Goal: Task Accomplishment & Management: Use online tool/utility

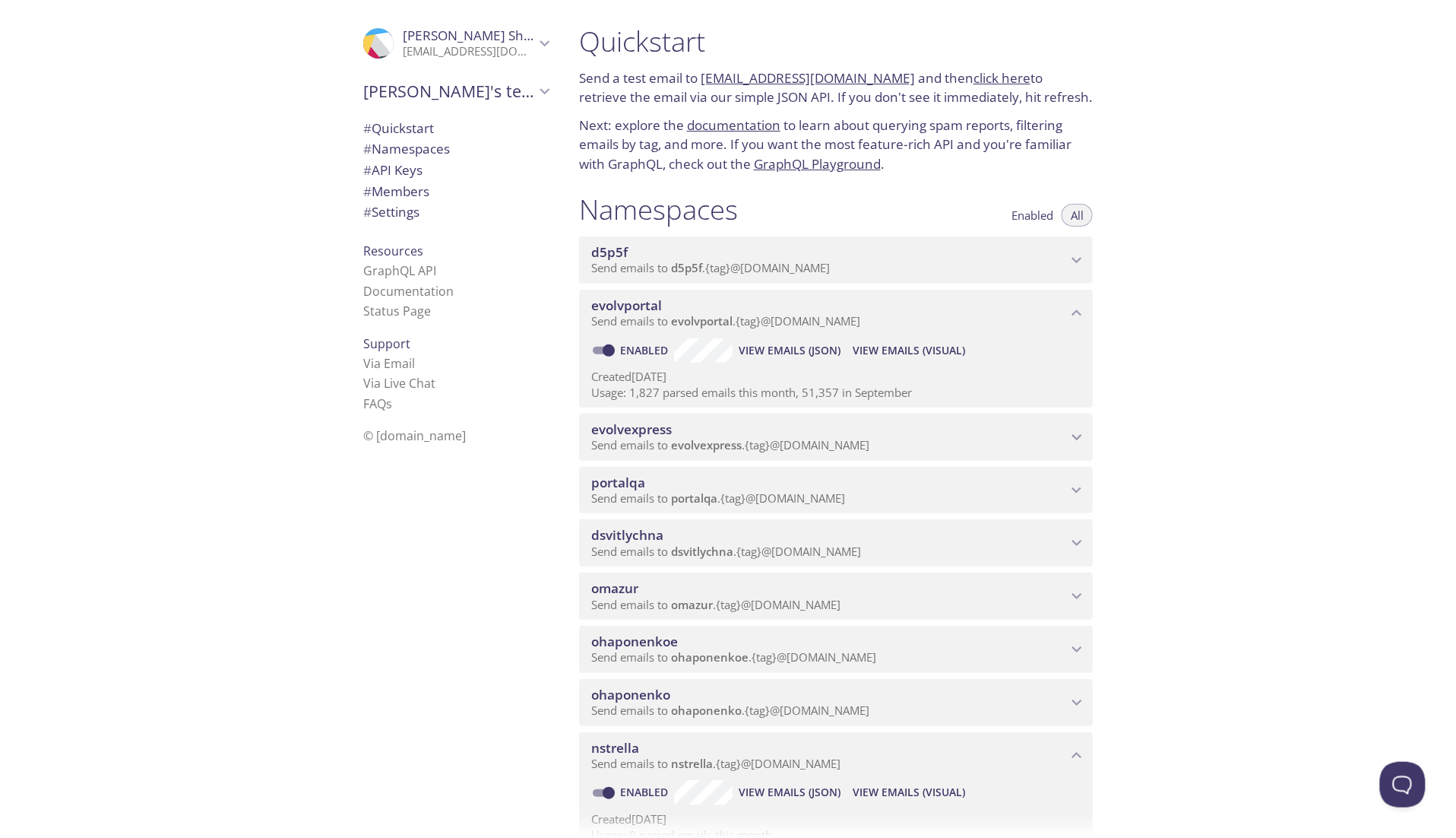
scroll to position [186, 0]
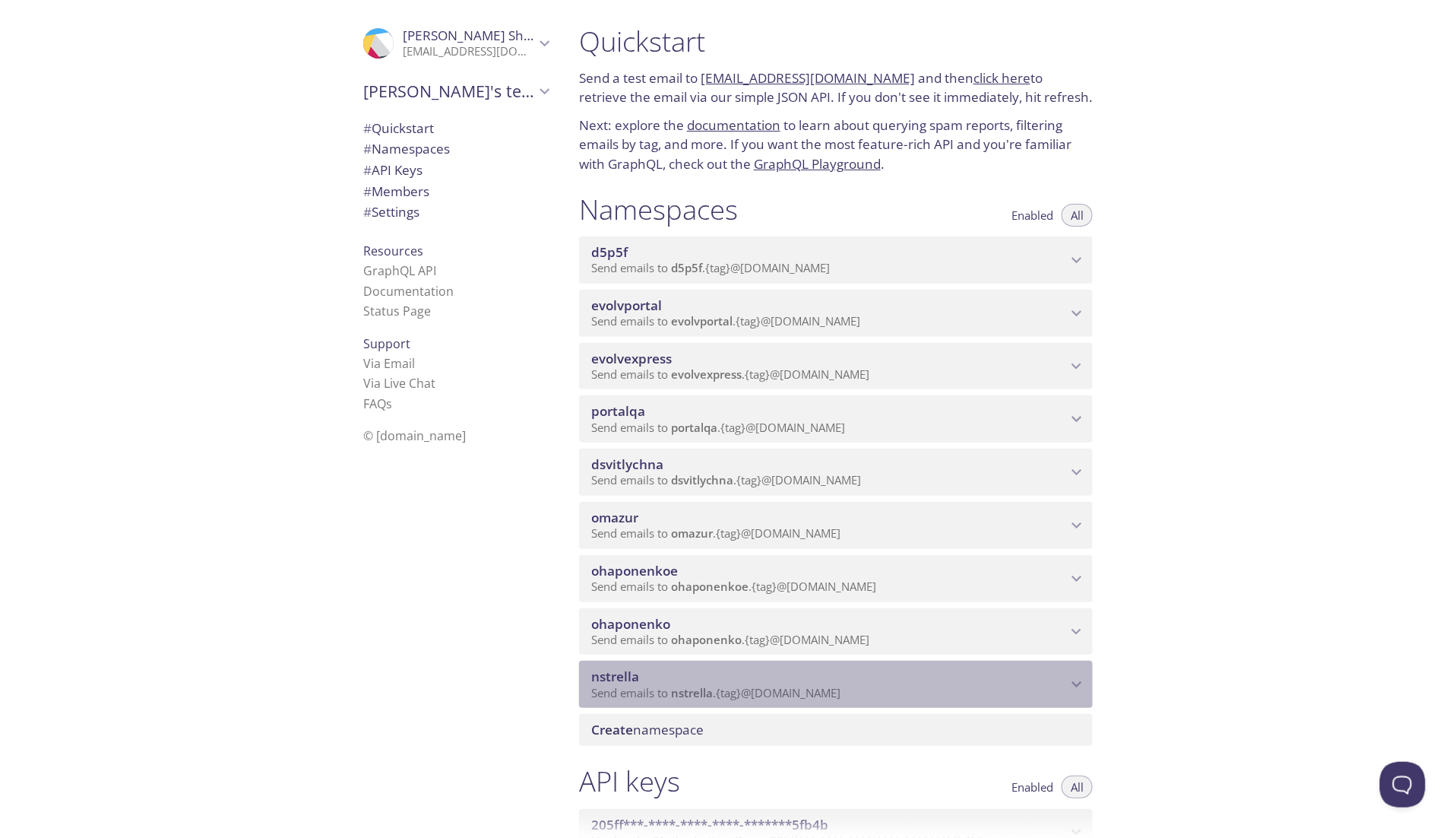
click at [725, 700] on span "Send emails to nstrella . {tag} @inbox.testmail.app" at bounding box center [716, 693] width 249 height 16
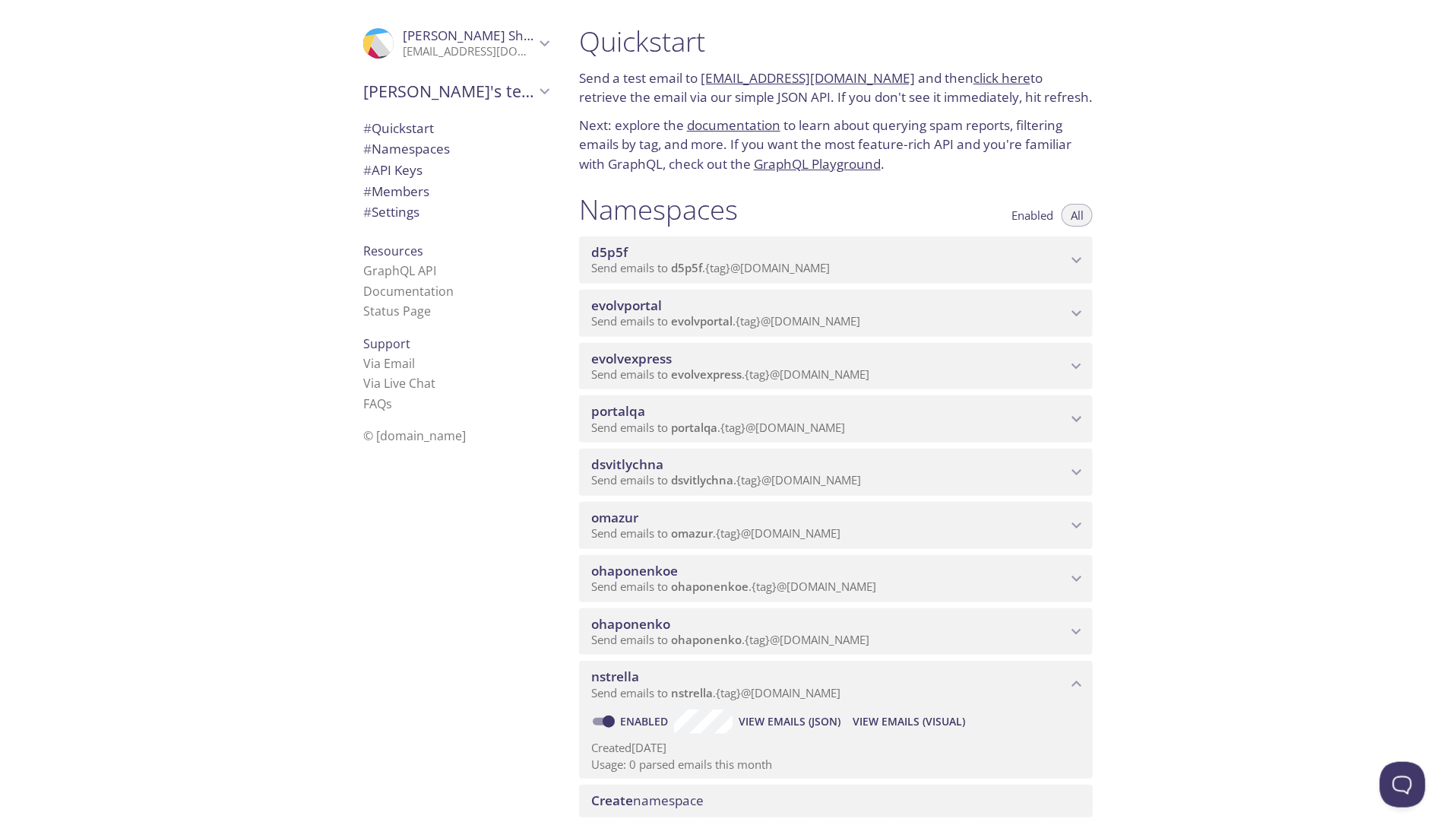
drag, startPoint x: 859, startPoint y: 716, endPoint x: 706, endPoint y: 708, distance: 153.2
click at [706, 701] on p "Send emails to nstrella . {tag} @inbox.testmail.app" at bounding box center [829, 693] width 475 height 16
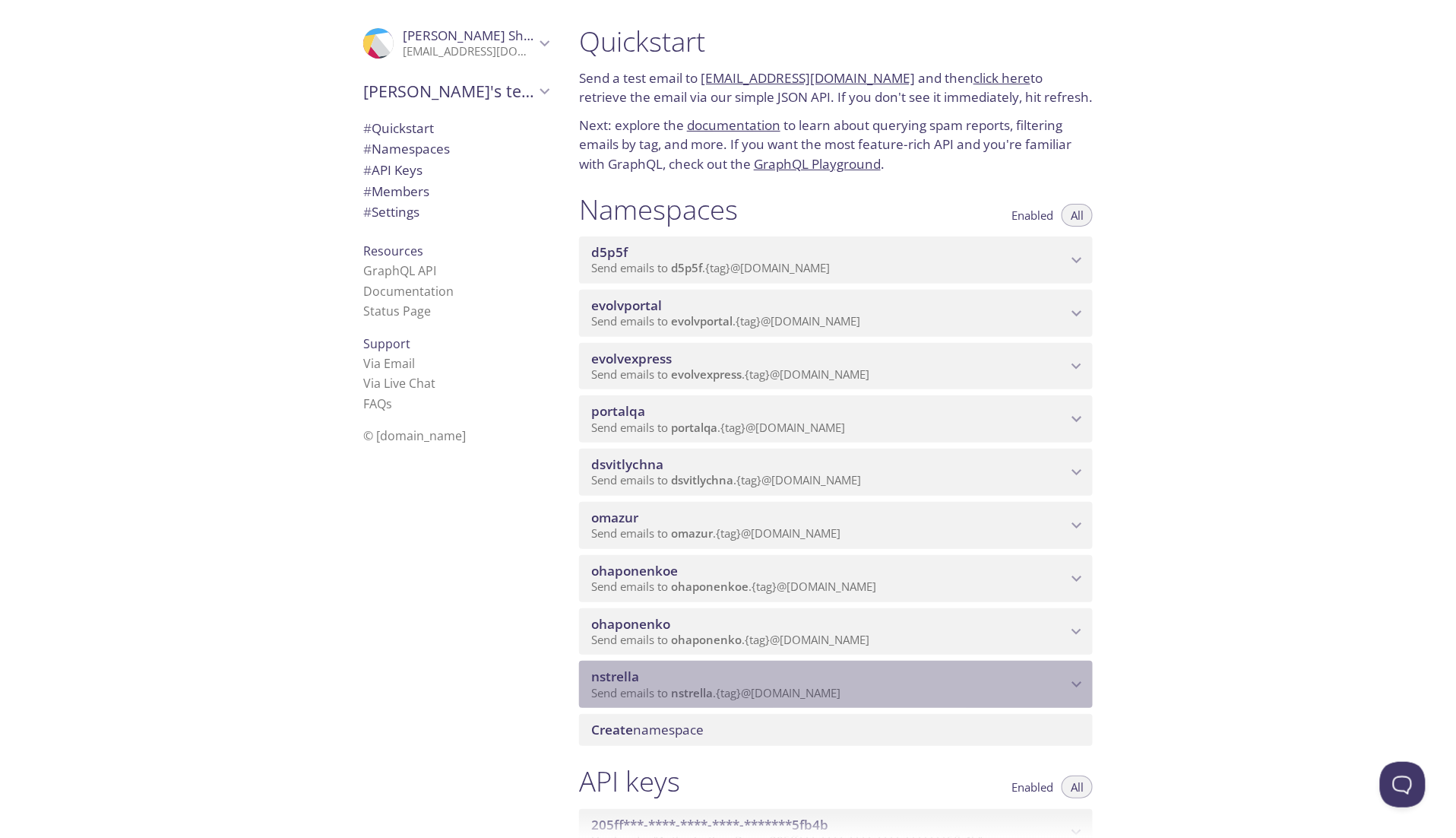
click at [706, 700] on span "nstrella" at bounding box center [692, 693] width 42 height 16
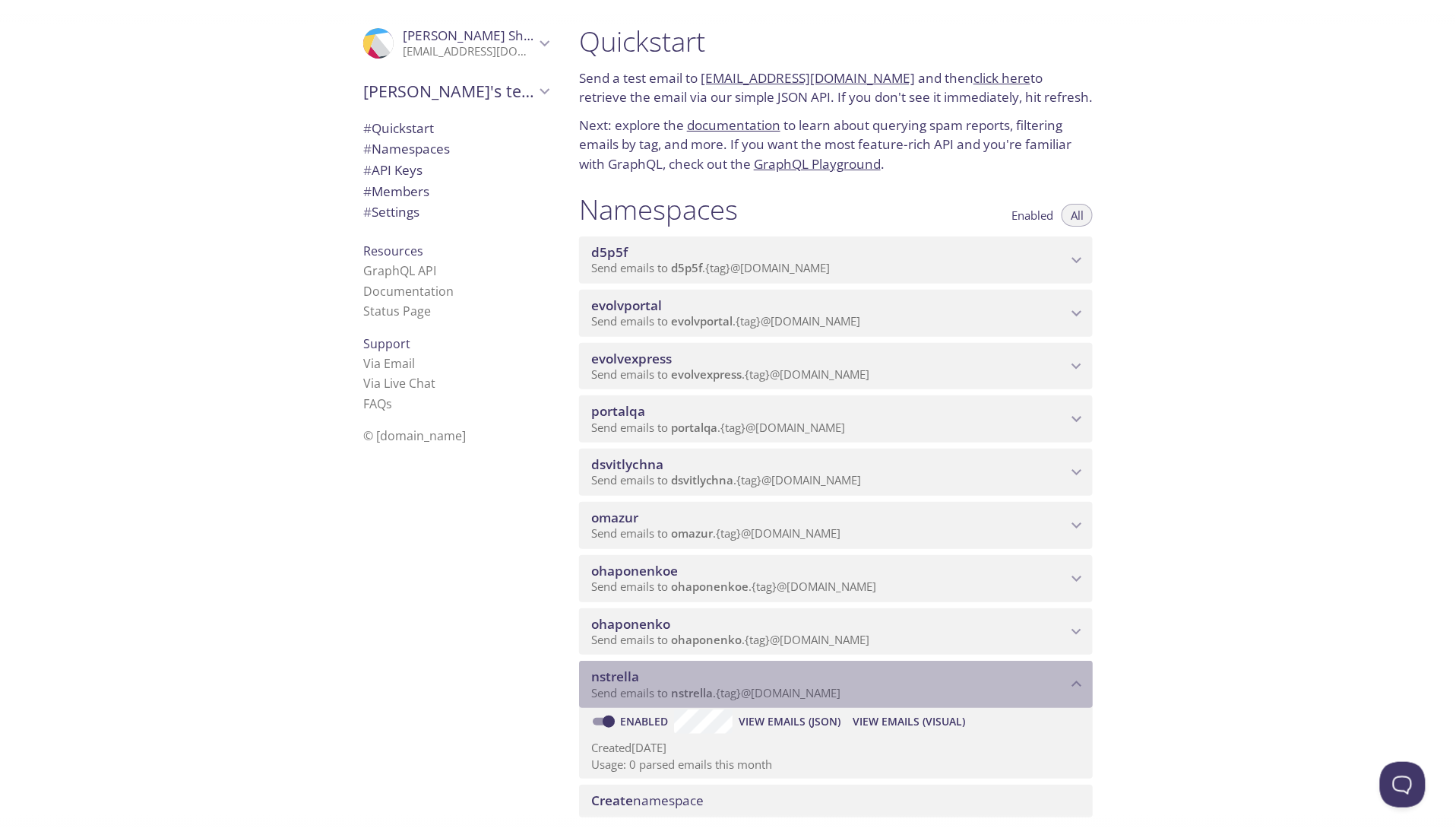
drag, startPoint x: 671, startPoint y: 712, endPoint x: 854, endPoint y: 715, distance: 183.0
click at [854, 701] on p "Send emails to nstrella . {tag} @inbox.testmail.app" at bounding box center [829, 693] width 475 height 16
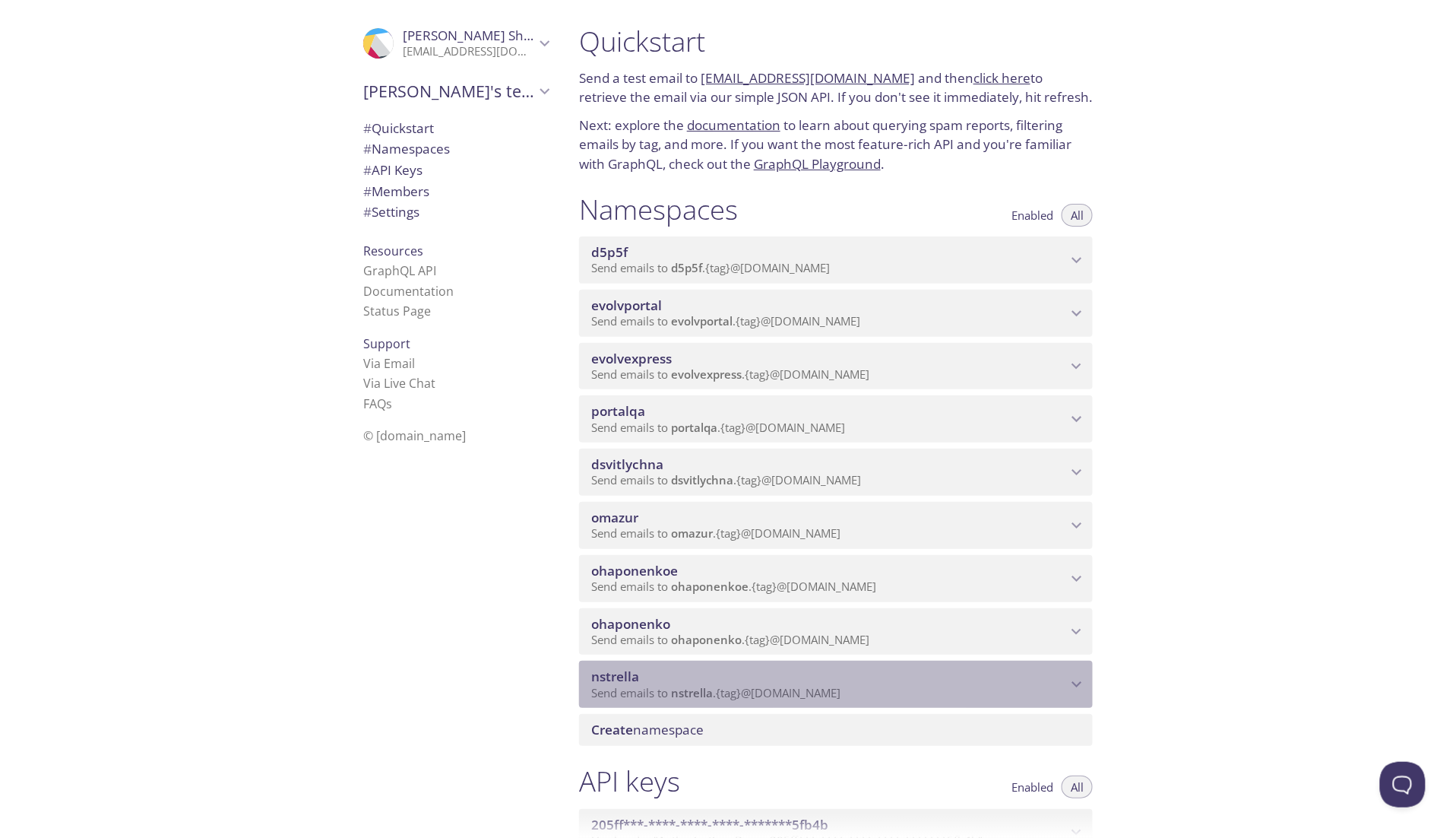
click at [942, 701] on p "Send emails to nstrella . {tag} @inbox.testmail.app" at bounding box center [829, 693] width 475 height 16
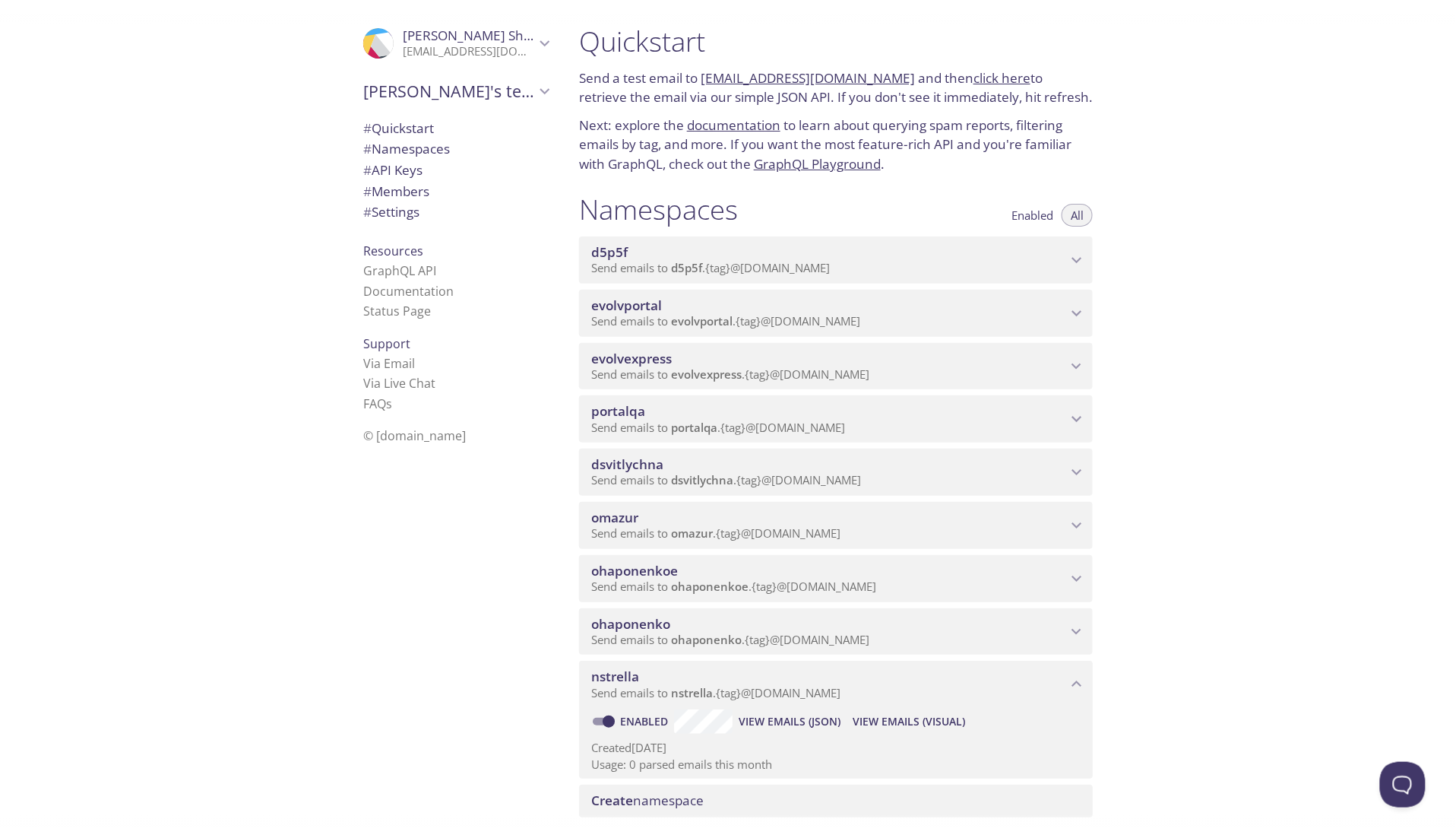
click at [1078, 694] on icon "nstrella namespace" at bounding box center [1076, 684] width 19 height 19
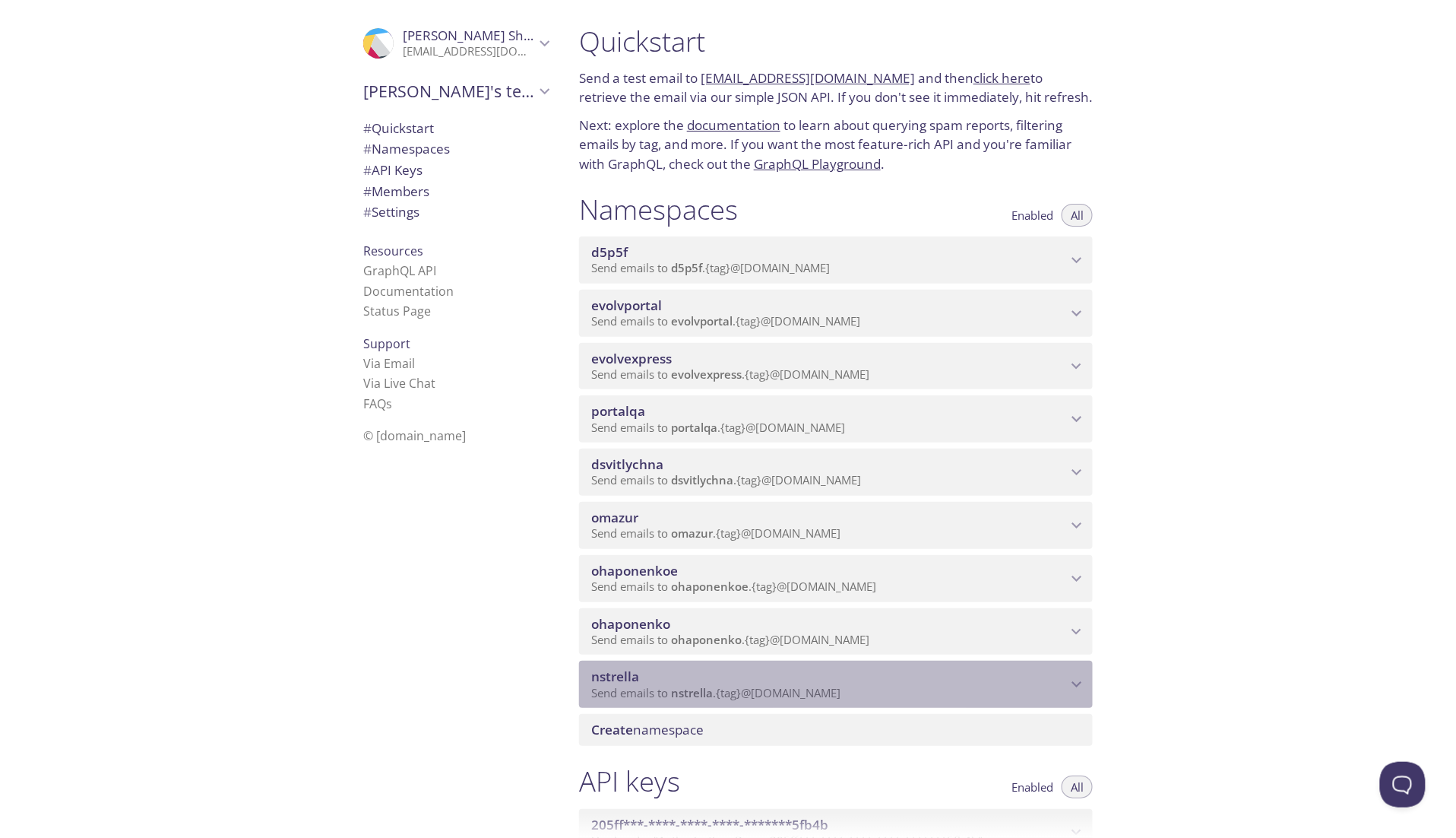
click at [1078, 694] on icon "nstrella namespace" at bounding box center [1076, 684] width 19 height 19
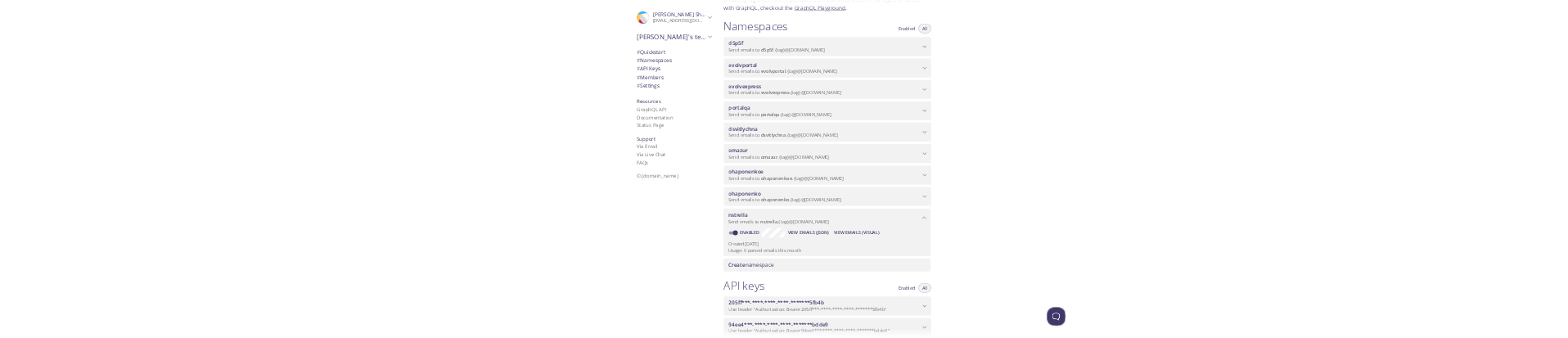
scroll to position [233, 0]
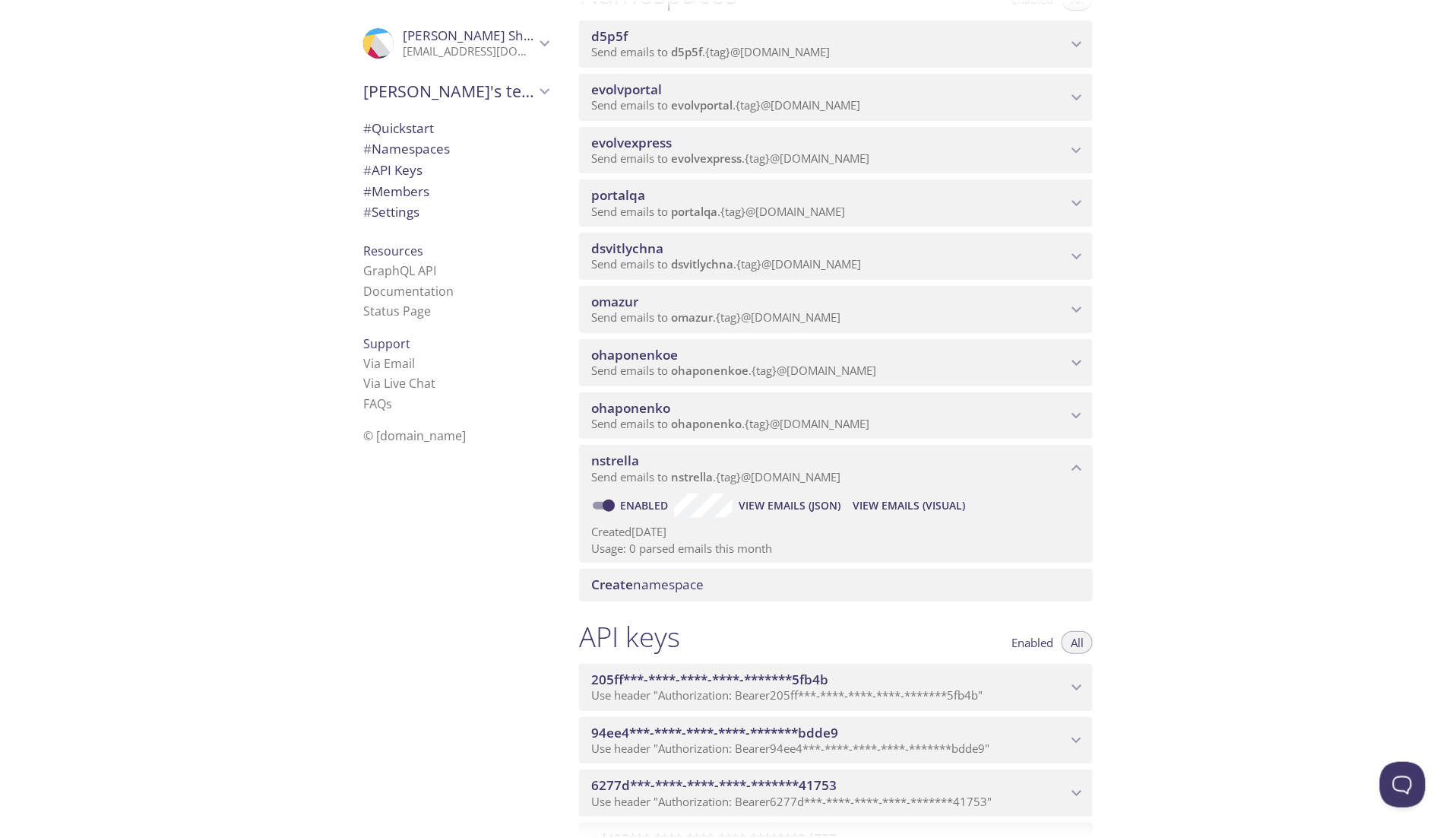
click at [838, 484] on span "Send emails to nstrella . {tag} @inbox.testmail.app" at bounding box center [716, 477] width 249 height 16
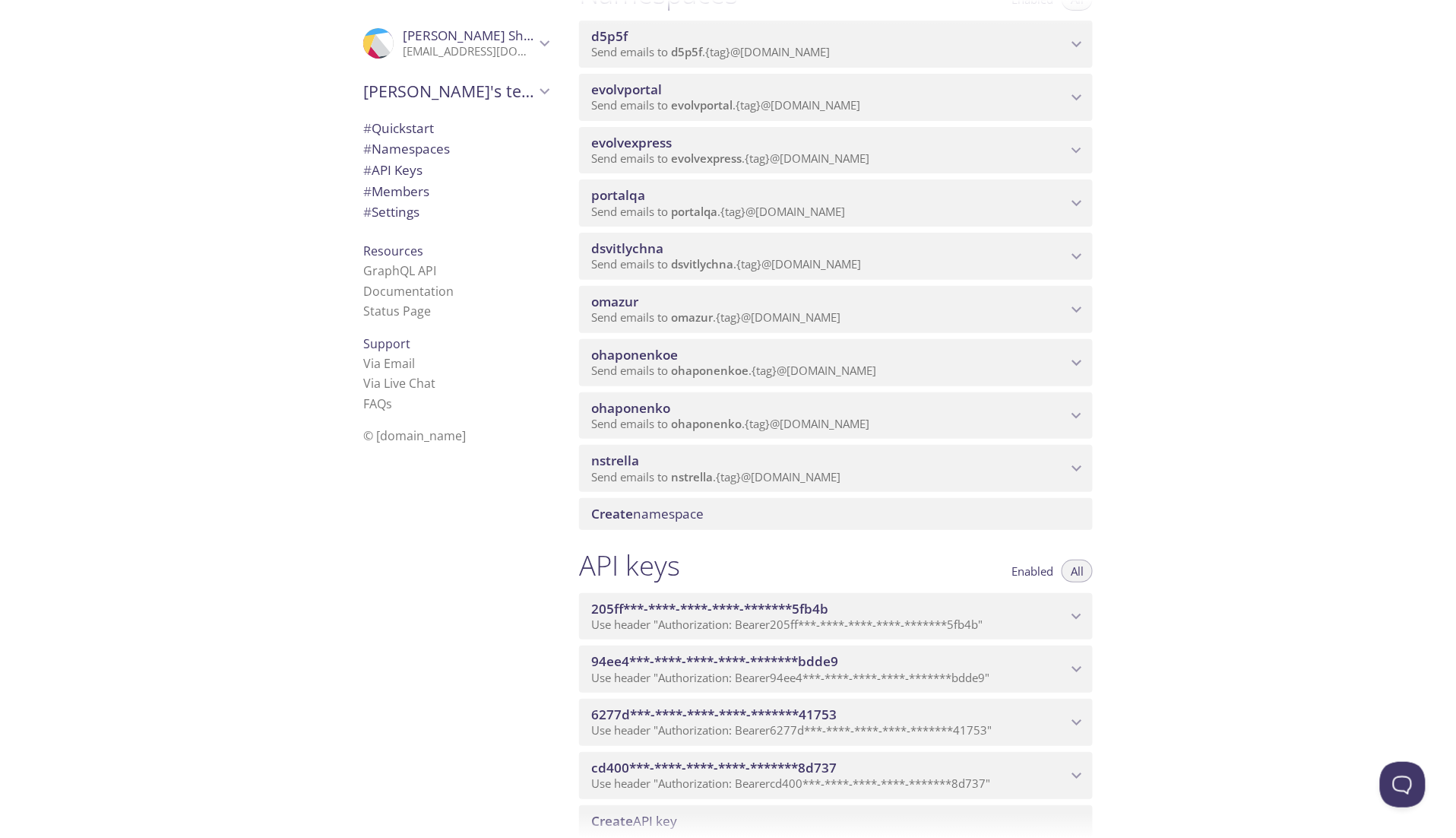
click at [838, 484] on span "Send emails to nstrella . {tag} @inbox.testmail.app" at bounding box center [716, 477] width 249 height 16
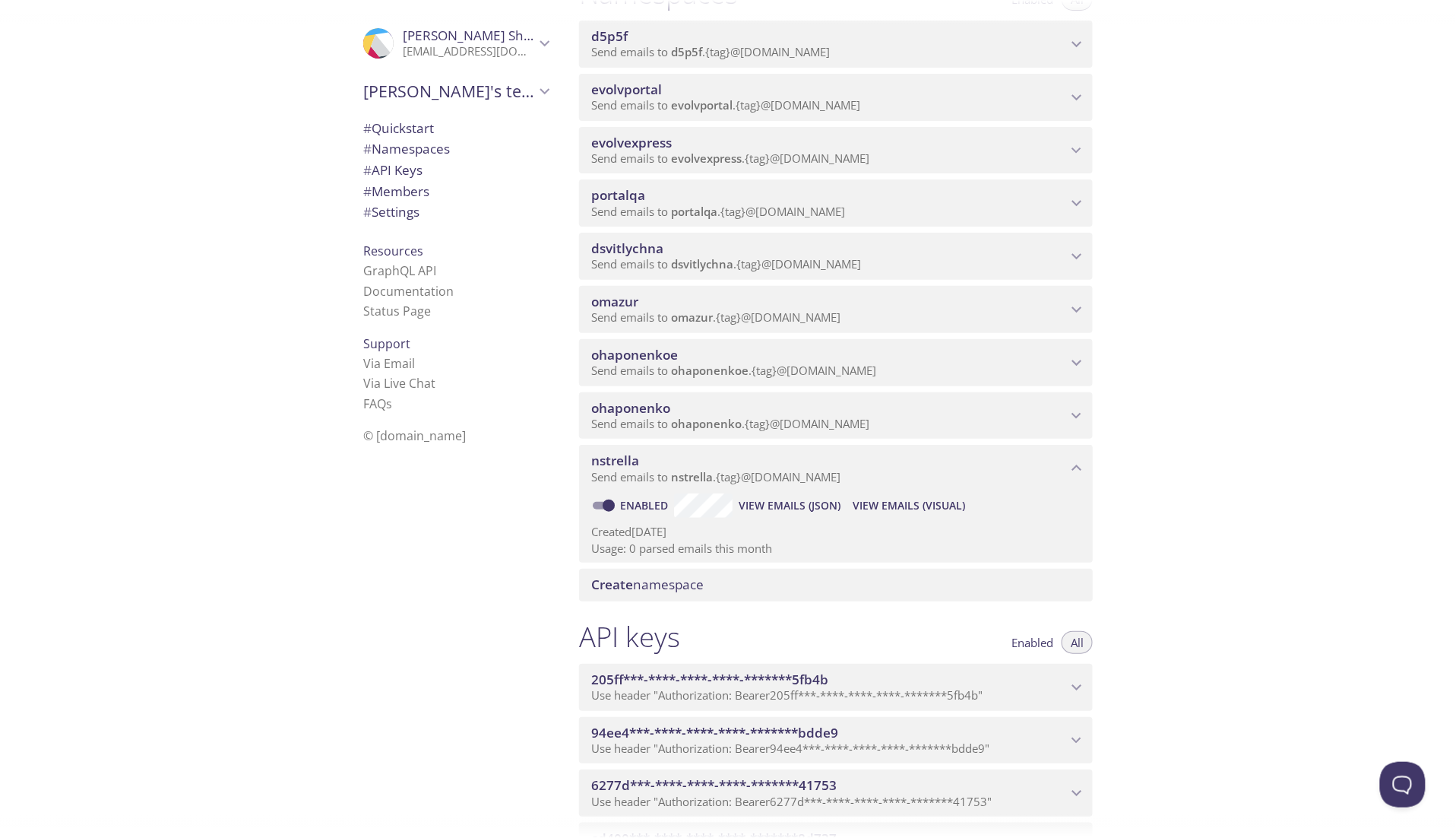
click at [838, 484] on span "Send emails to nstrella . {tag} @inbox.testmail.app" at bounding box center [716, 477] width 249 height 16
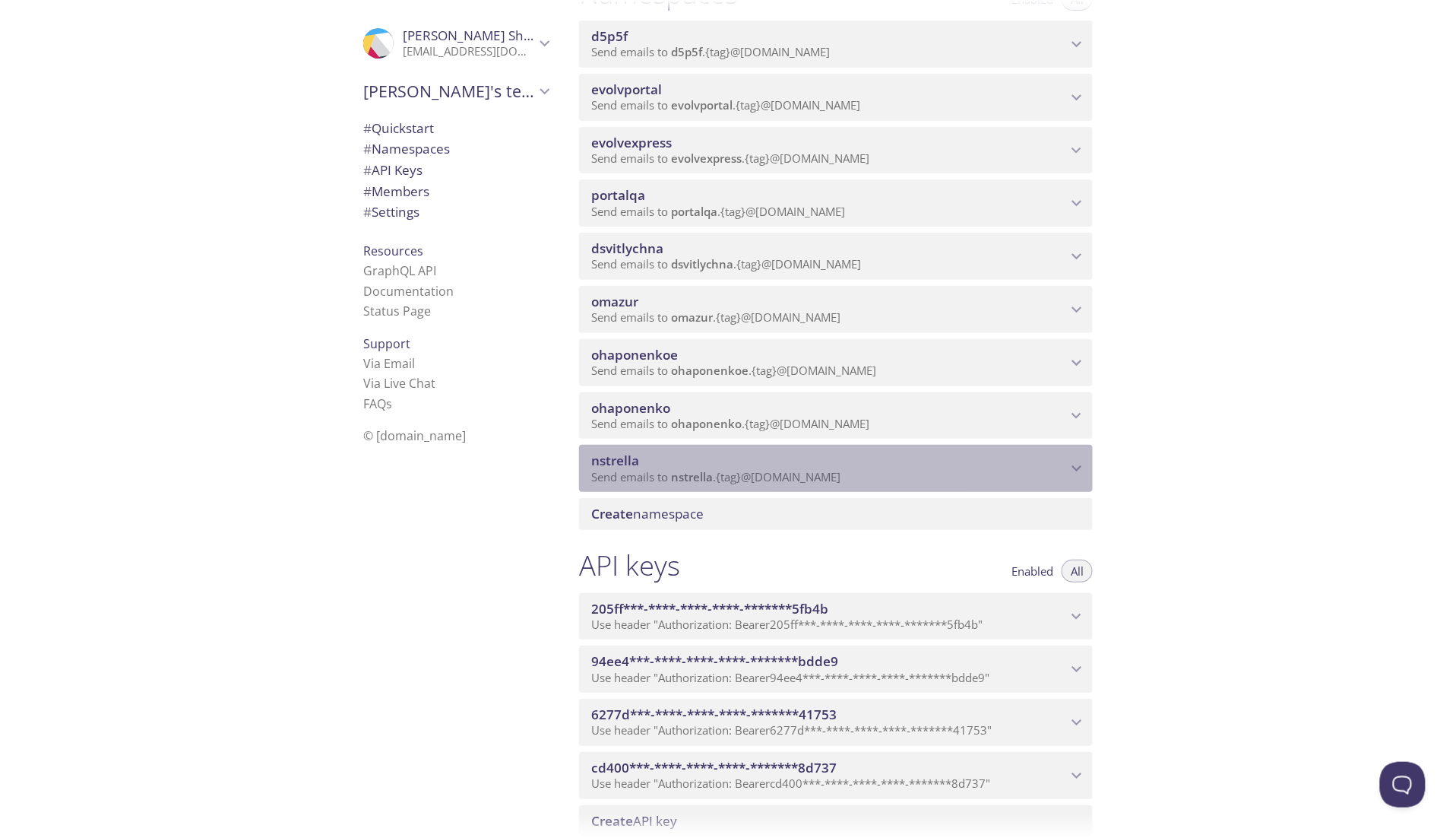
click at [758, 470] on span "nstrella" at bounding box center [829, 461] width 475 height 17
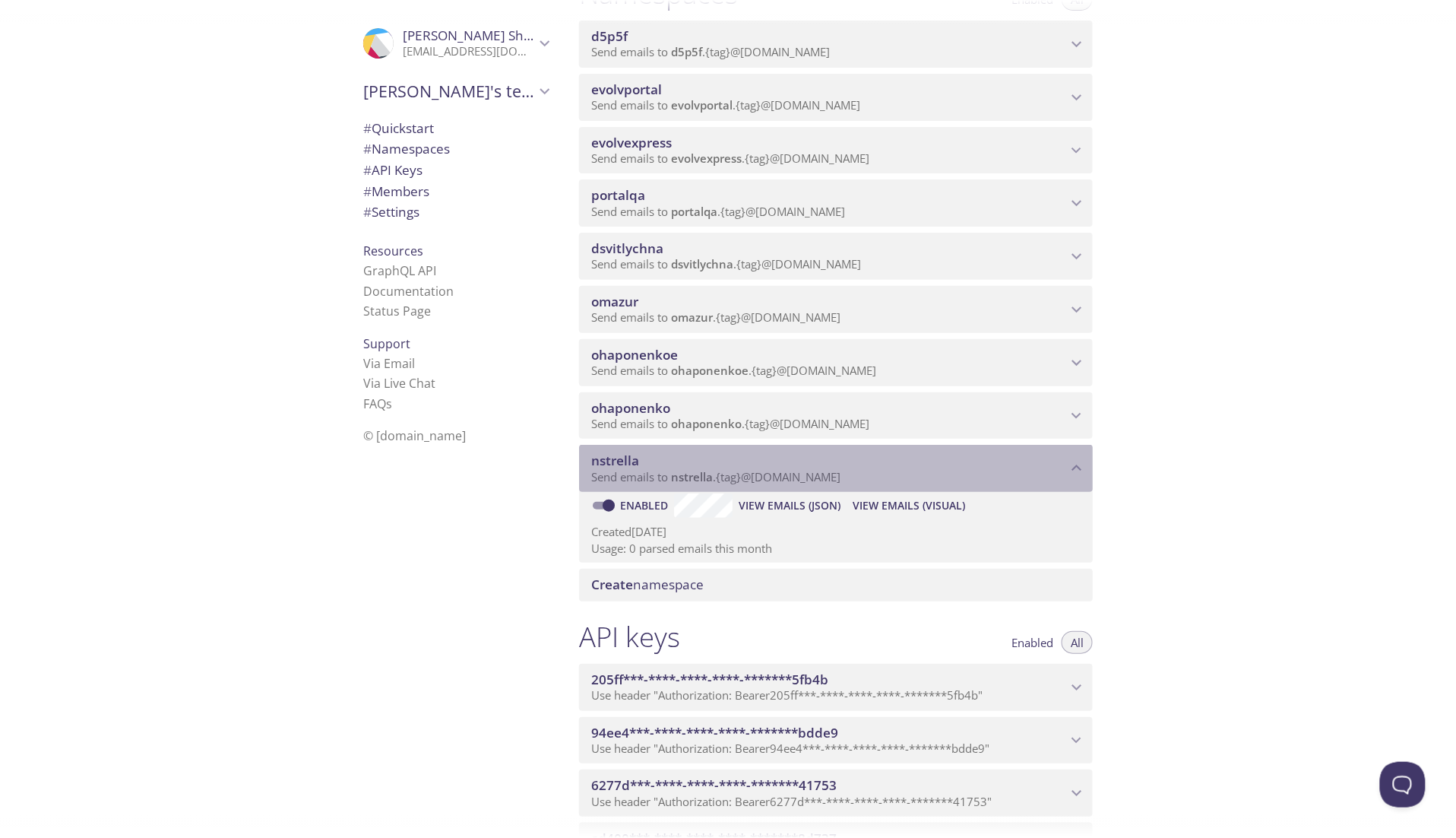
drag, startPoint x: 673, startPoint y: 492, endPoint x: 860, endPoint y: 510, distance: 187.9
click at [860, 492] on div "nstrella Send emails to nstrella . {tag} @[DOMAIN_NAME]" at bounding box center [835, 468] width 514 height 47
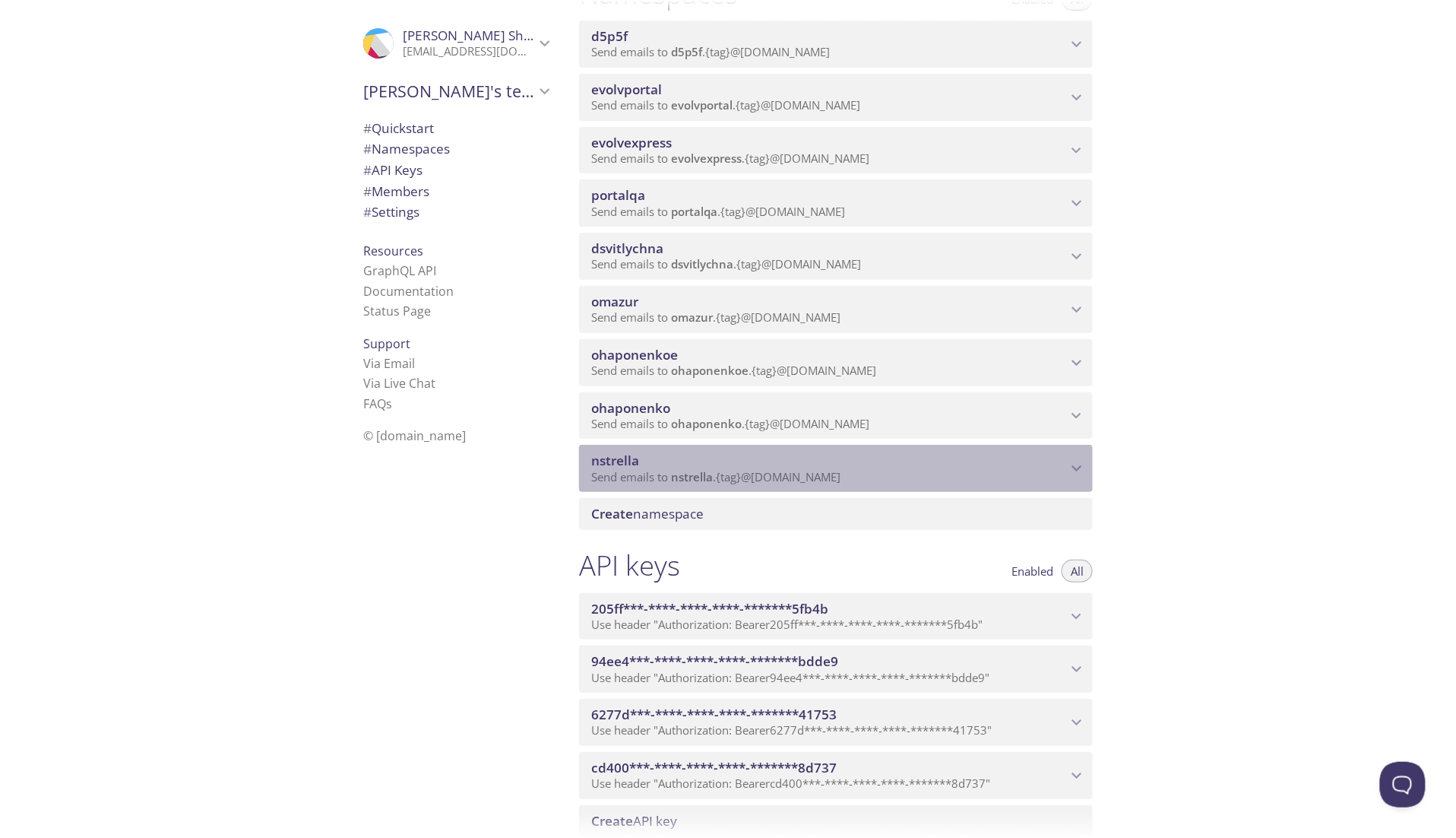
click at [799, 470] on span "nstrella" at bounding box center [829, 461] width 475 height 17
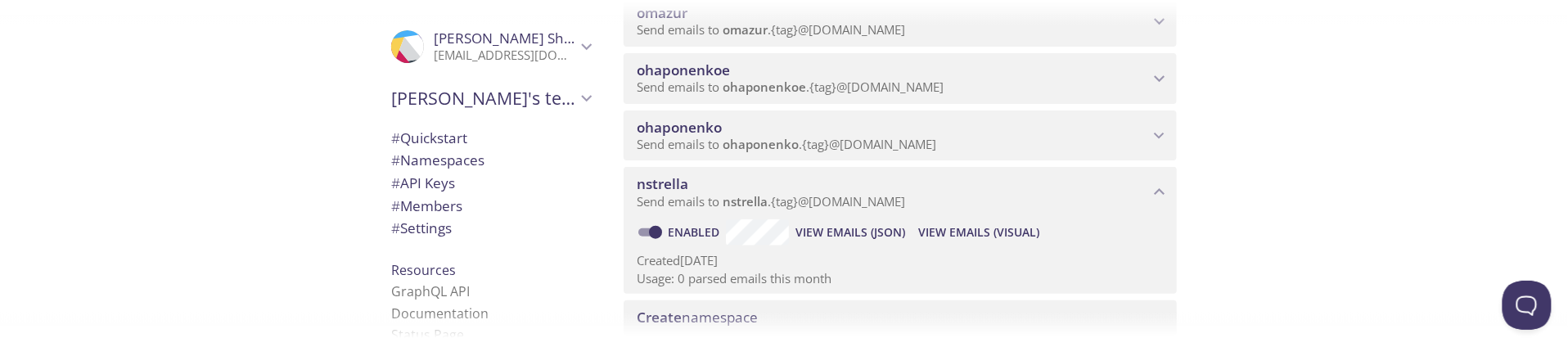
scroll to position [614, 0]
